Goal: Check status: Check status

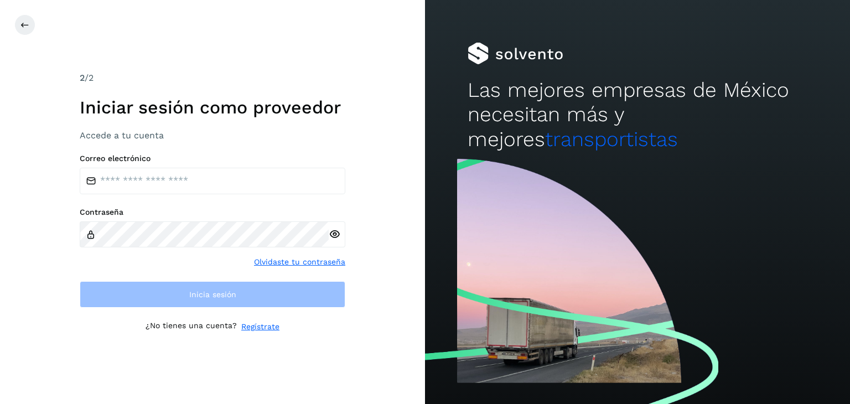
type input "**********"
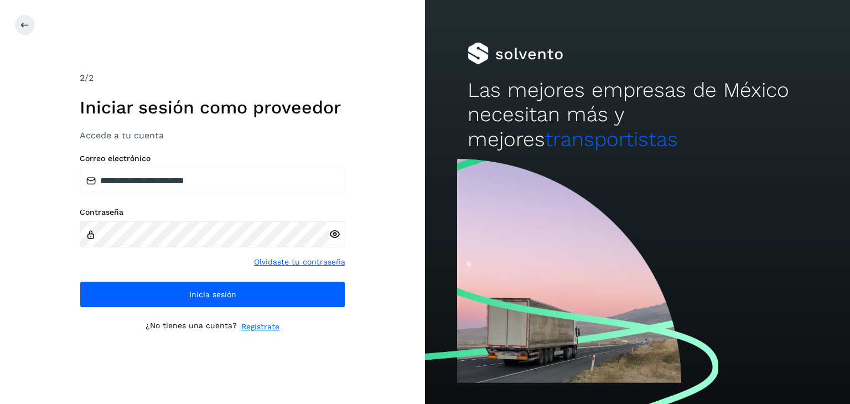
click at [332, 227] on div at bounding box center [337, 234] width 17 height 27
click at [332, 230] on icon at bounding box center [335, 235] width 12 height 12
click at [334, 230] on icon at bounding box center [335, 235] width 12 height 12
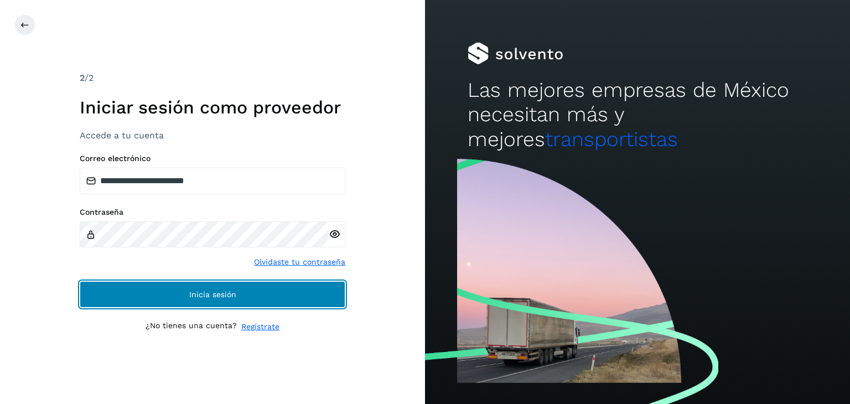
click at [229, 291] on span "Inicia sesión" at bounding box center [212, 295] width 47 height 8
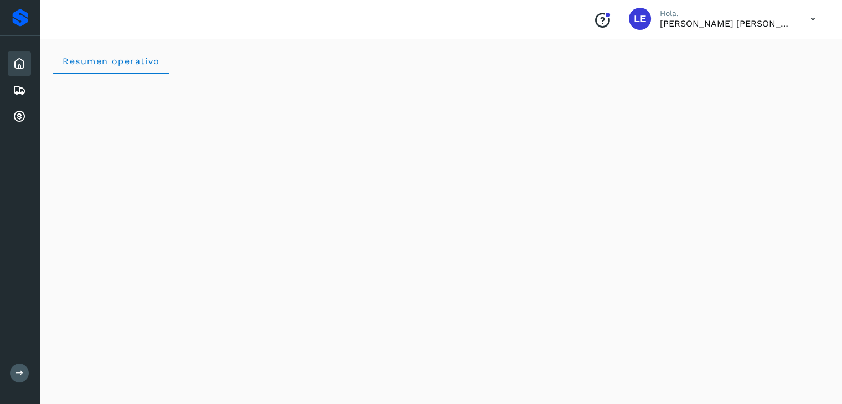
click at [610, 22] on icon "Conoce nuestros beneficios" at bounding box center [602, 21] width 18 height 18
click at [604, 21] on icon "Conoce nuestros beneficios" at bounding box center [602, 21] width 18 height 18
click at [18, 111] on icon at bounding box center [19, 116] width 13 height 13
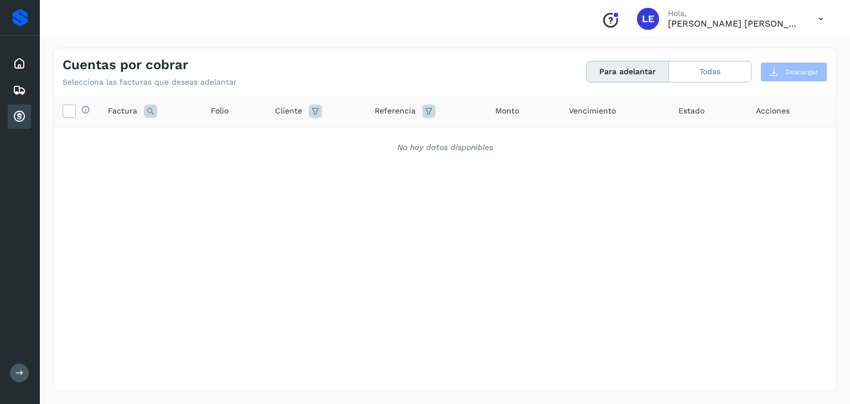
click at [626, 71] on button "Para adelantar" at bounding box center [628, 71] width 82 height 20
click at [700, 71] on button "Todas" at bounding box center [710, 71] width 82 height 20
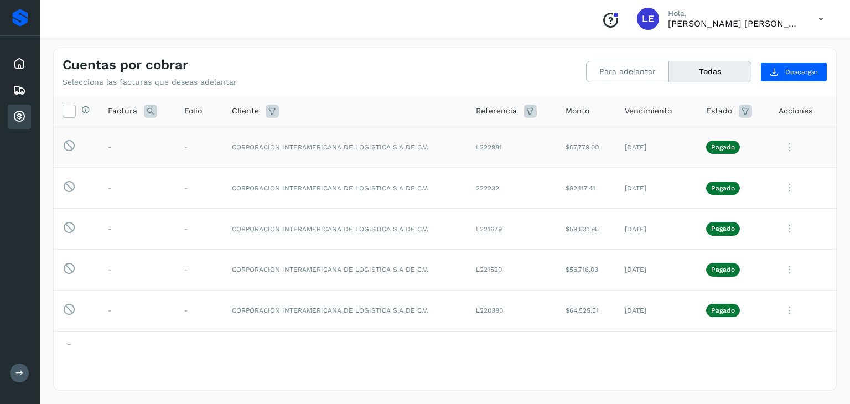
click at [257, 149] on td "CORPORACION INTERAMERICANA DE LOGISTICA S.A DE C.V." at bounding box center [345, 147] width 244 height 41
click at [779, 151] on icon at bounding box center [790, 147] width 22 height 23
click at [737, 175] on button "Ver Detalle" at bounding box center [761, 174] width 132 height 22
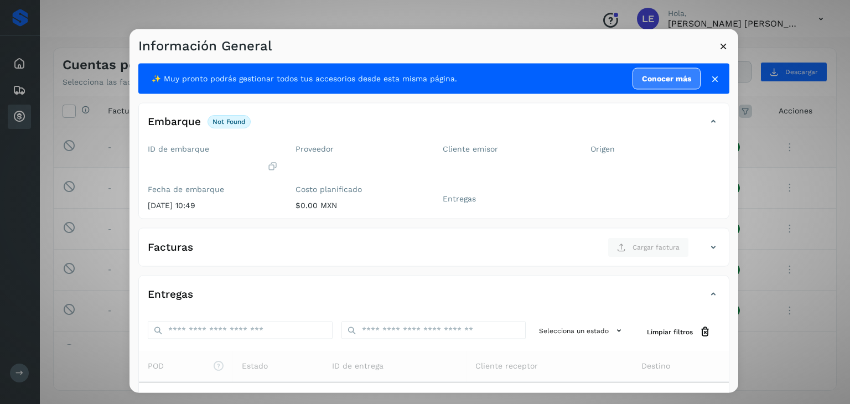
click at [722, 45] on icon at bounding box center [724, 46] width 12 height 12
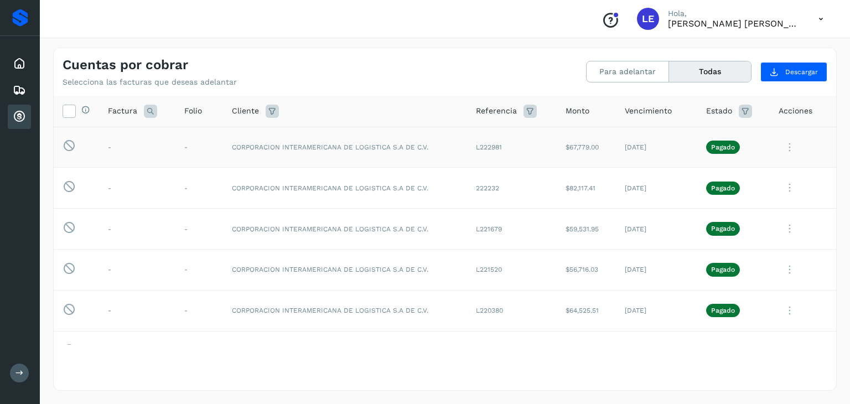
click at [782, 147] on icon at bounding box center [790, 147] width 22 height 23
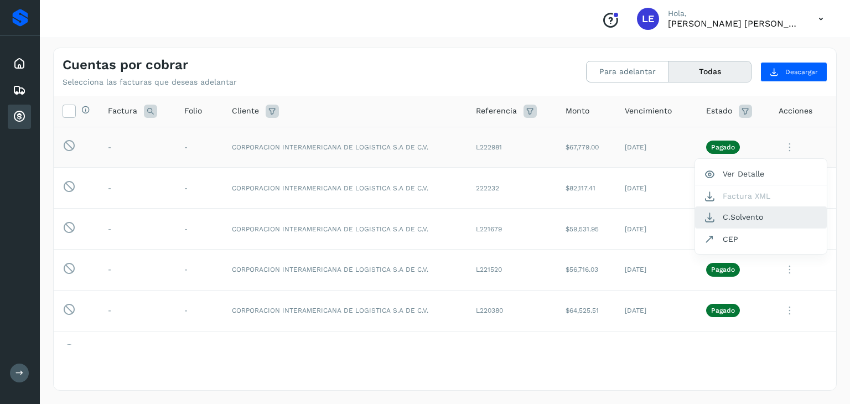
click at [720, 216] on button "C.Solvento" at bounding box center [761, 217] width 132 height 22
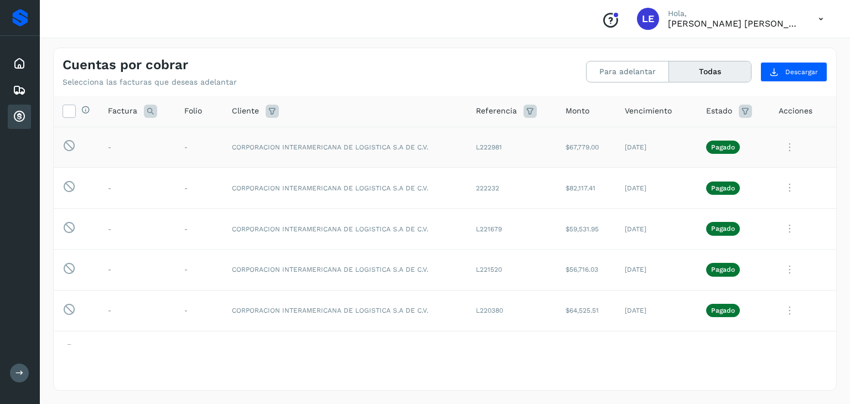
click at [782, 144] on icon at bounding box center [790, 147] width 22 height 23
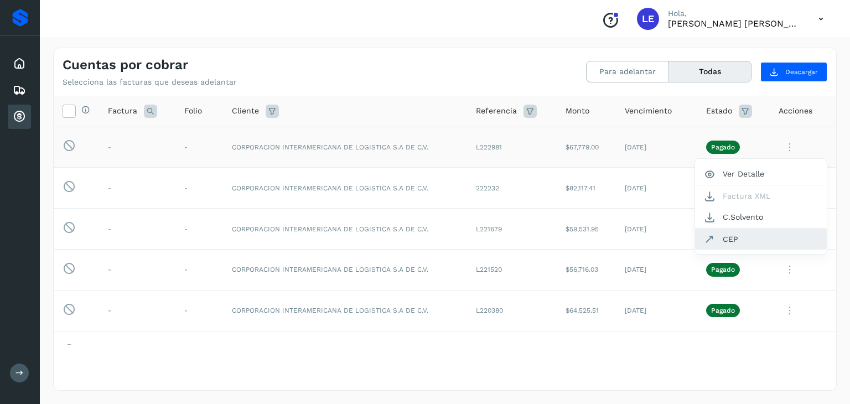
click at [714, 236] on button "CEP" at bounding box center [761, 239] width 132 height 21
